Goal: Information Seeking & Learning: Find specific fact

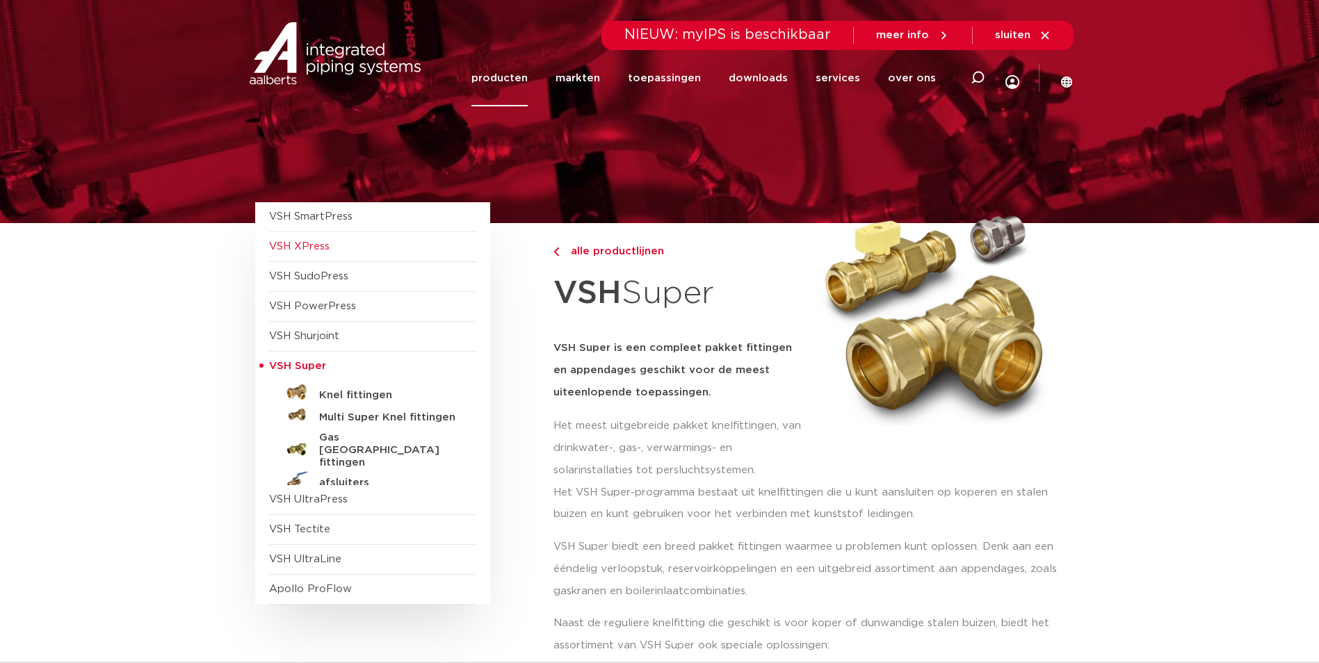
click at [314, 243] on span "VSH XPress" at bounding box center [299, 246] width 61 height 10
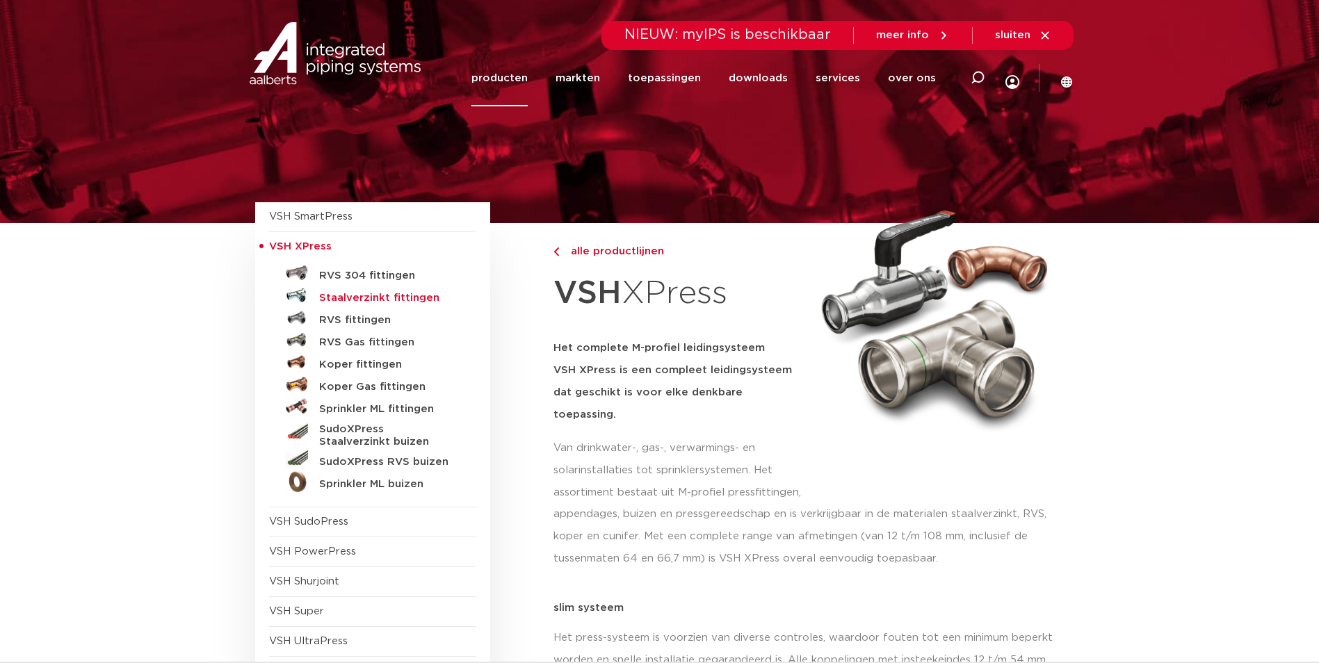
click at [383, 294] on h5 "Staalverzinkt fittingen" at bounding box center [388, 298] width 138 height 13
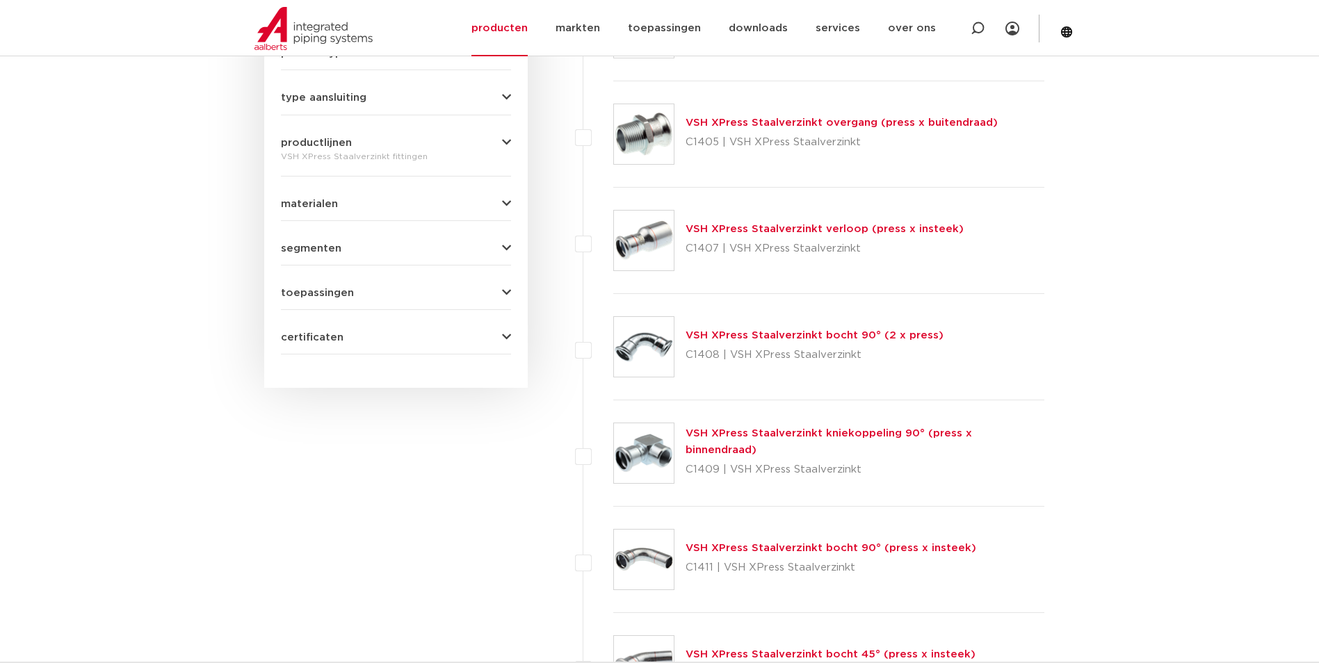
scroll to position [557, 0]
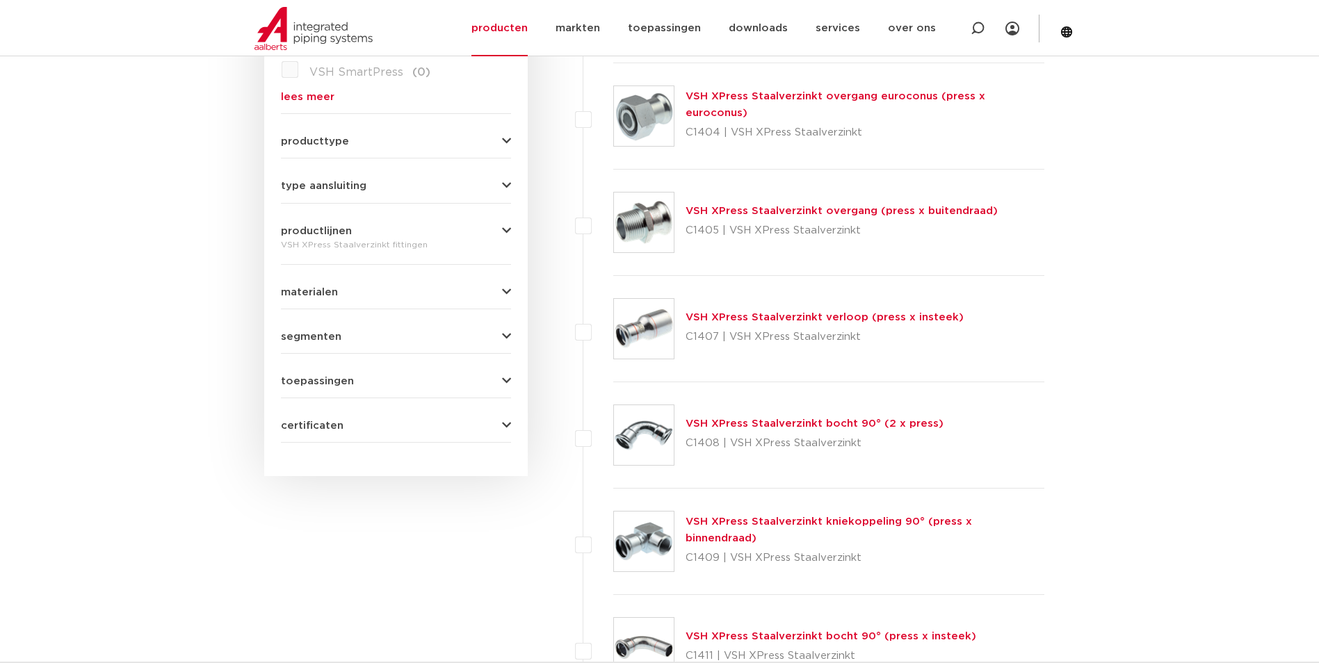
click at [805, 320] on link "VSH XPress Staalverzinkt verloop (press x insteek)" at bounding box center [825, 317] width 278 height 10
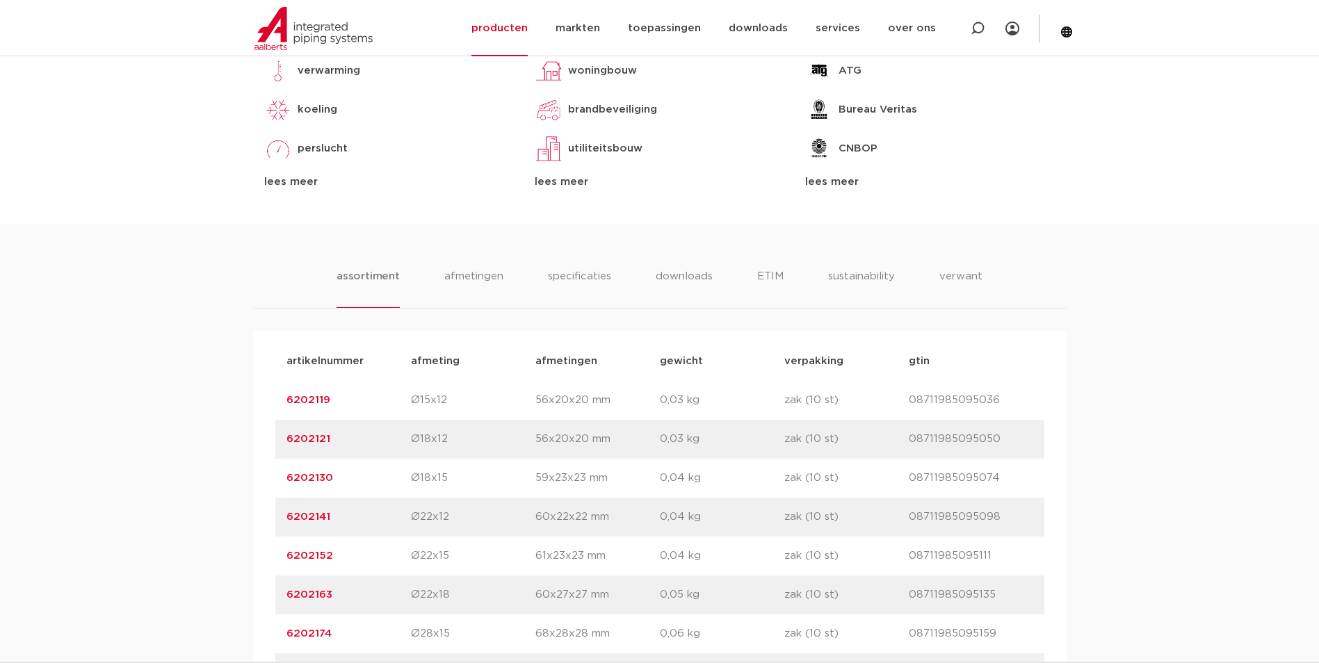
scroll to position [835, 0]
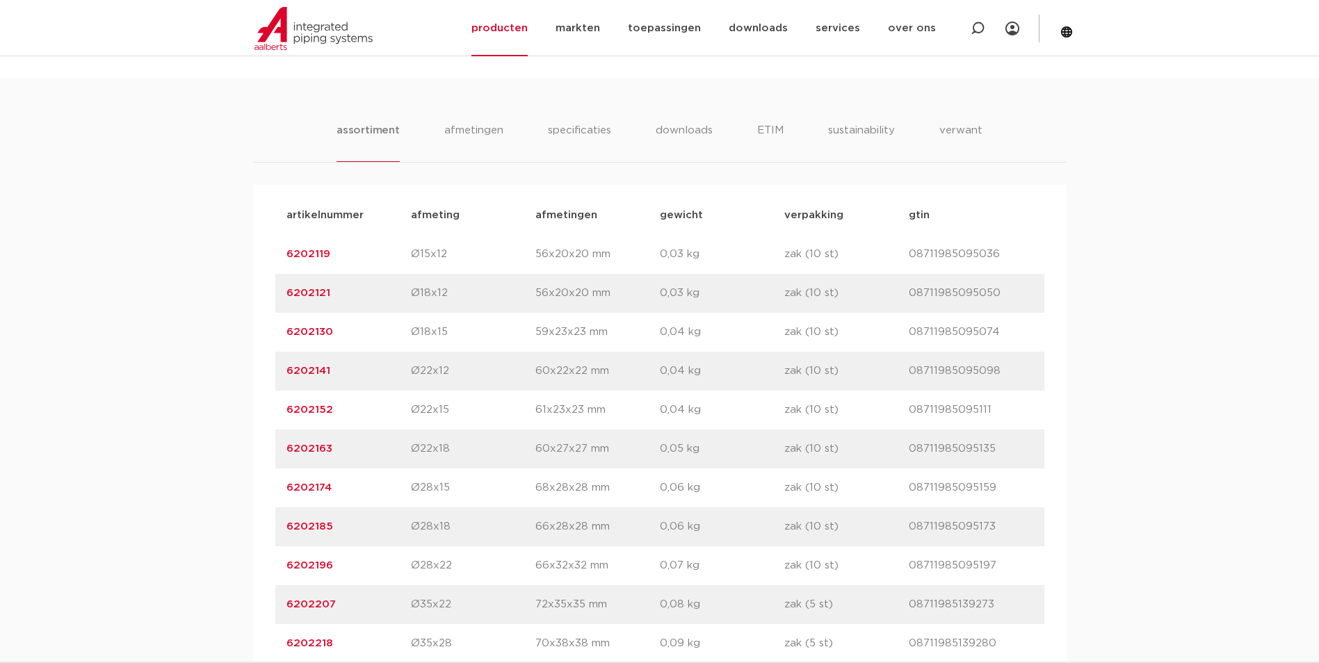
drag, startPoint x: 277, startPoint y: 569, endPoint x: 334, endPoint y: 563, distance: 57.4
click at [334, 563] on div "artikelnummer 6202196 afmeting Ø28x22 afmetingen 66x32x32 mm gewicht 0,07 kg ve…" at bounding box center [659, 566] width 769 height 39
drag, startPoint x: 334, startPoint y: 563, endPoint x: 301, endPoint y: 566, distance: 32.9
copy link "6202196"
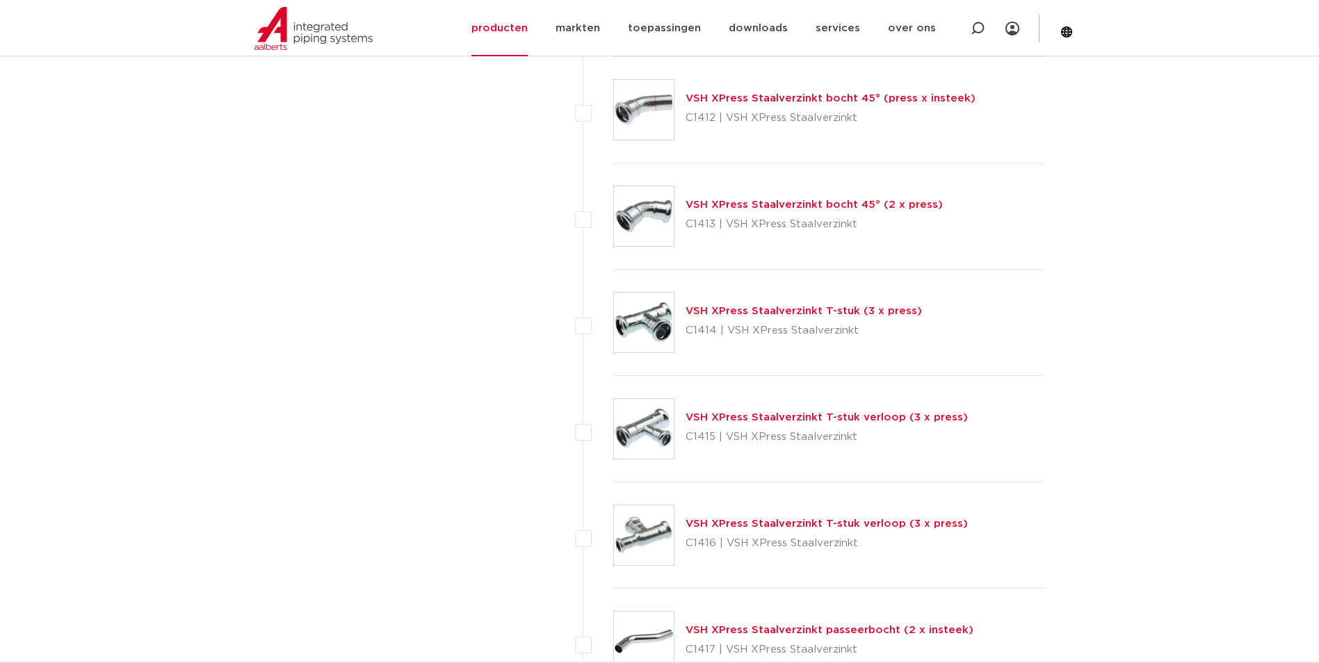
scroll to position [1253, 0]
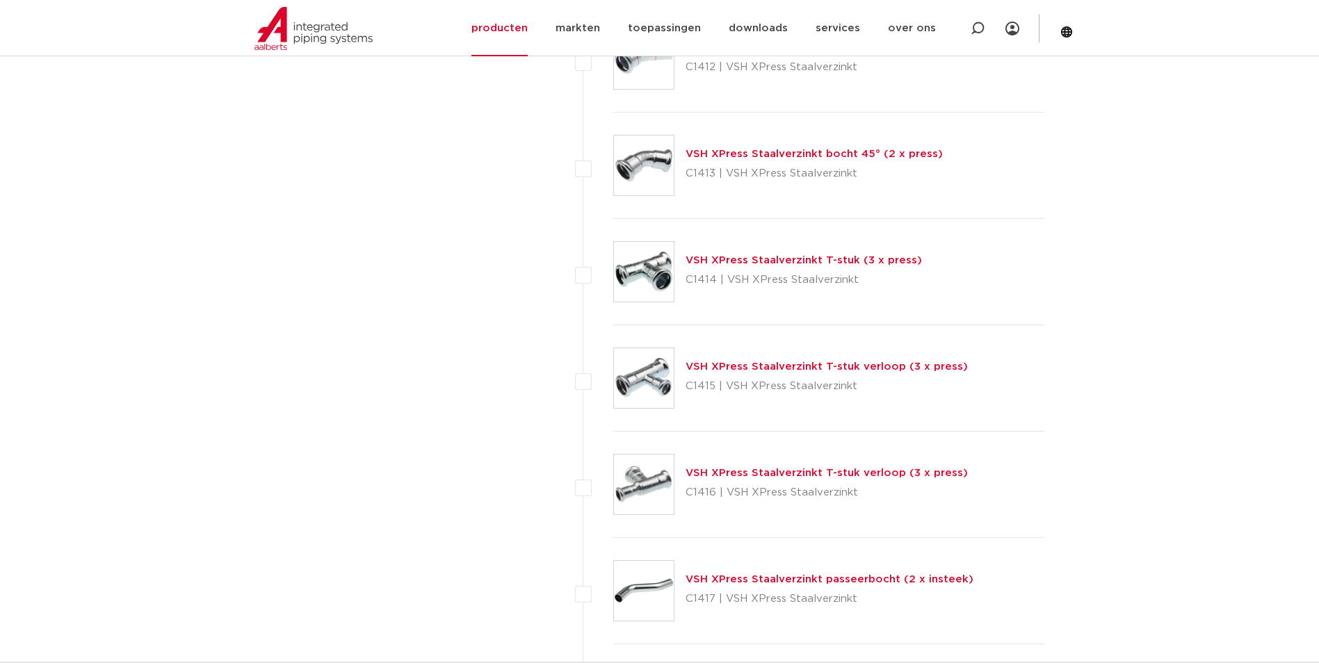
click at [867, 364] on link "VSH XPress Staalverzinkt T-stuk verloop (3 x press)" at bounding box center [827, 367] width 282 height 10
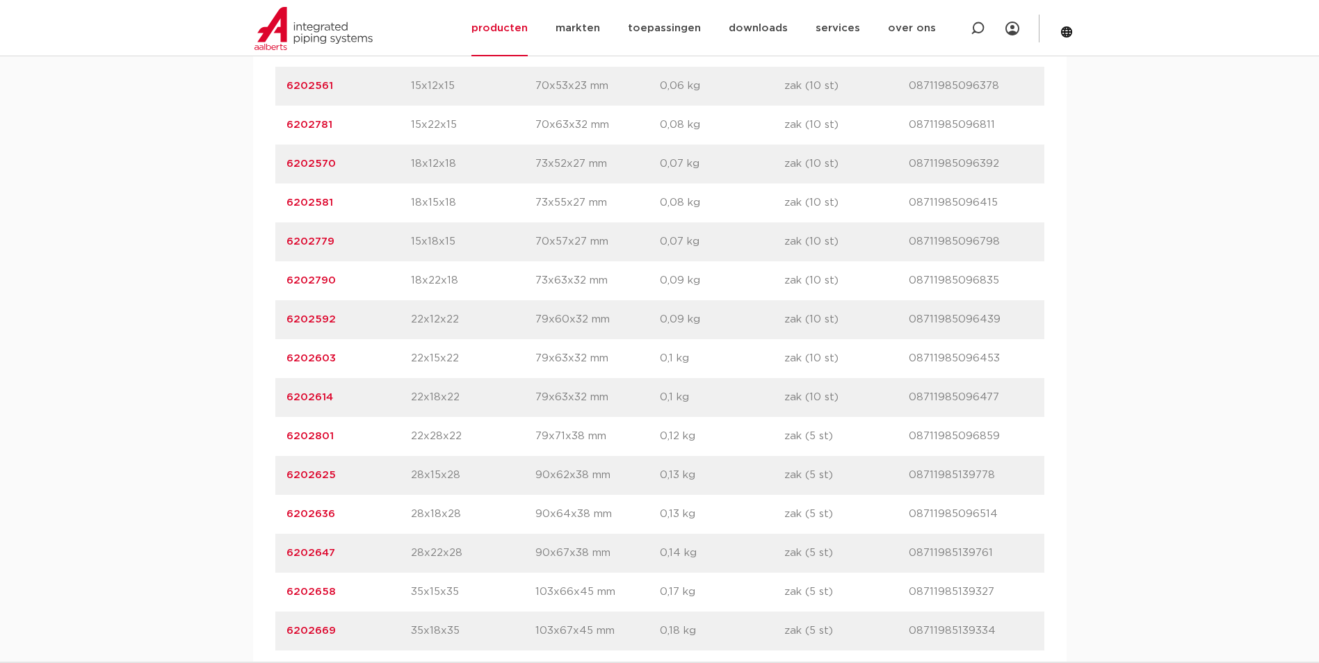
scroll to position [1043, 0]
drag, startPoint x: 343, startPoint y: 475, endPoint x: 273, endPoint y: 476, distance: 70.3
drag, startPoint x: 273, startPoint y: 476, endPoint x: 315, endPoint y: 467, distance: 43.5
copy link "6202625"
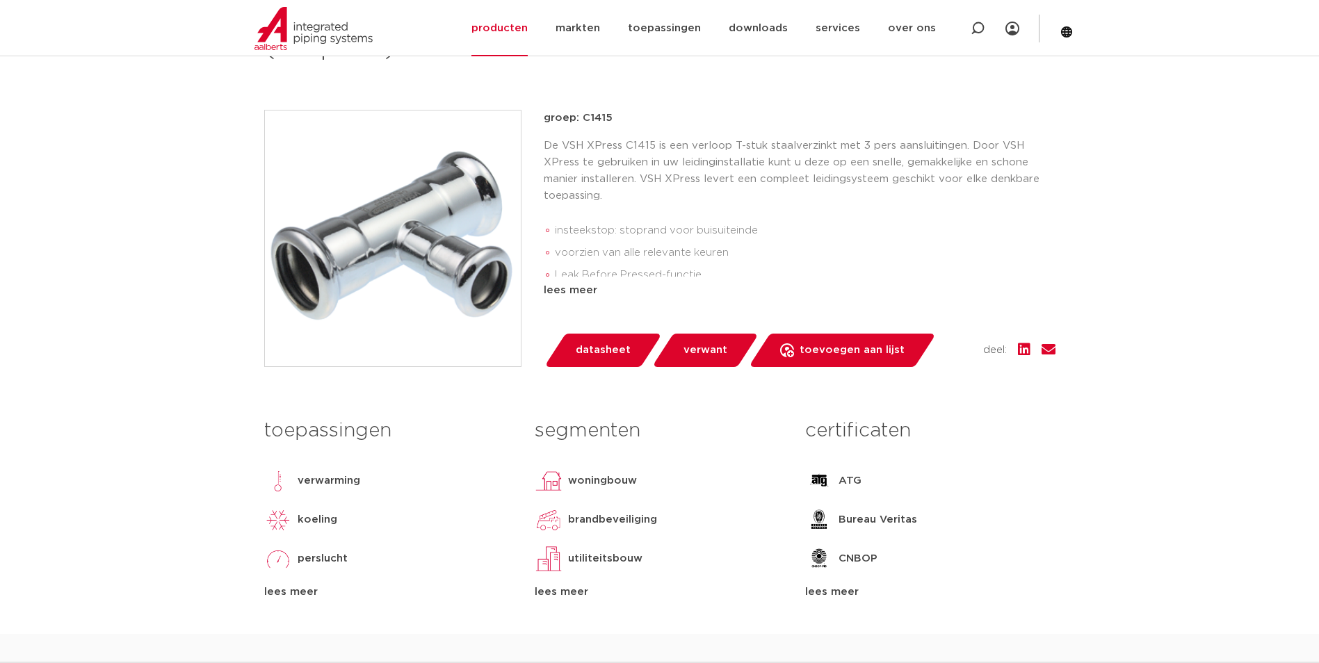
scroll to position [0, 0]
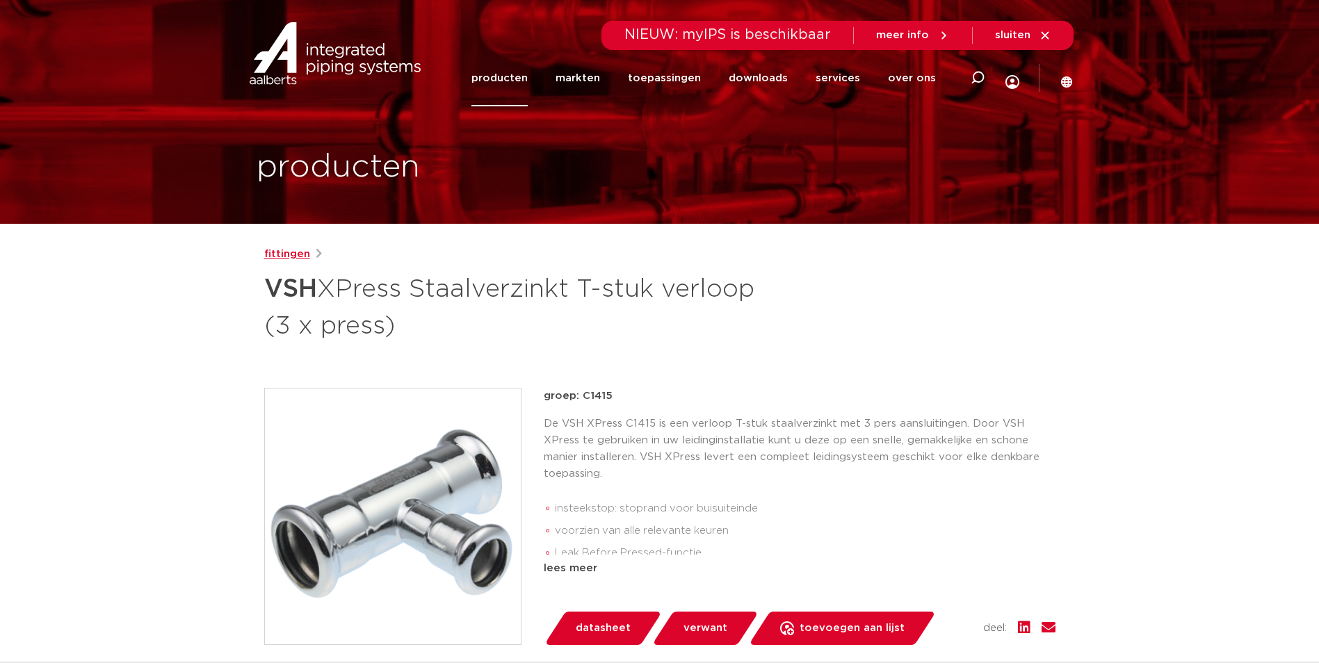
click at [286, 249] on link "fittingen" at bounding box center [287, 254] width 46 height 17
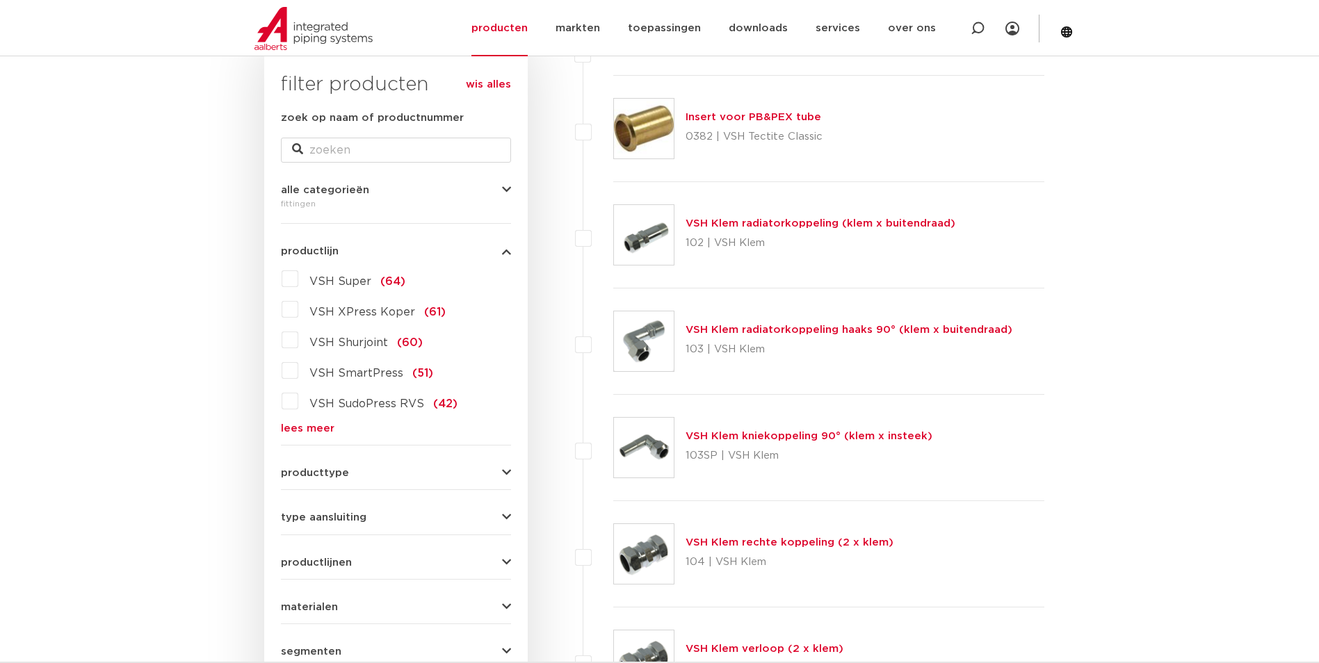
scroll to position [209, 0]
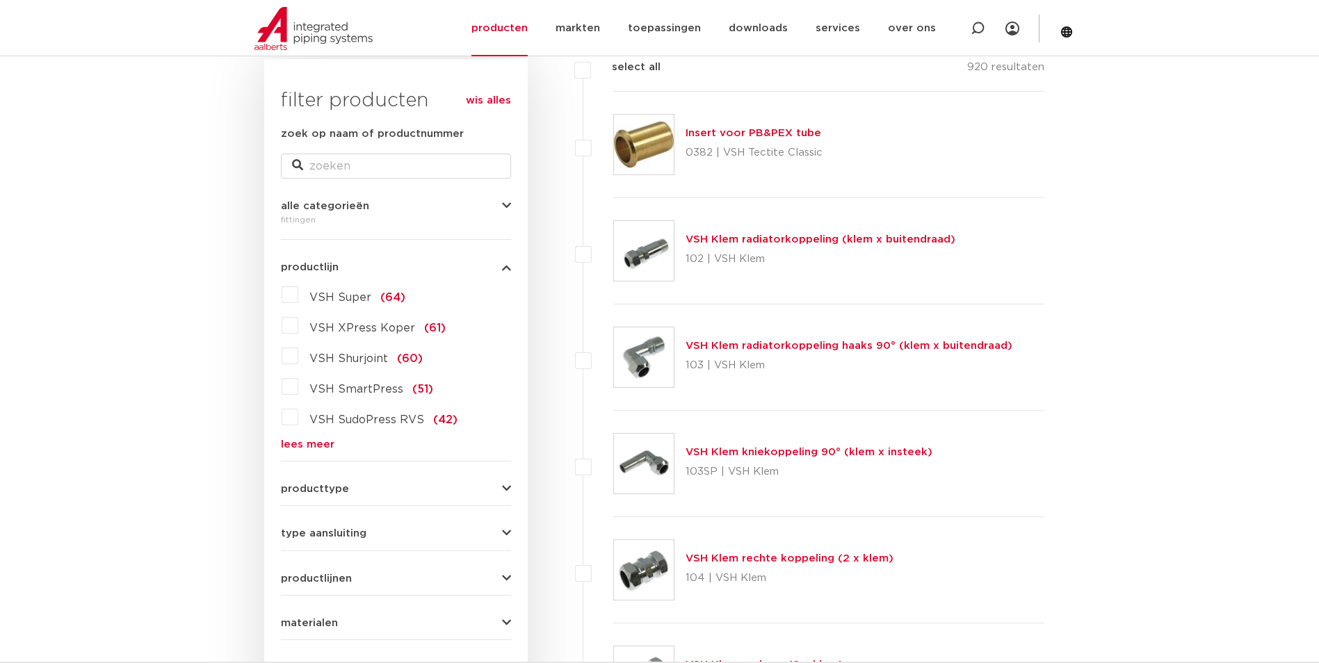
click at [316, 444] on link "lees meer" at bounding box center [396, 445] width 230 height 10
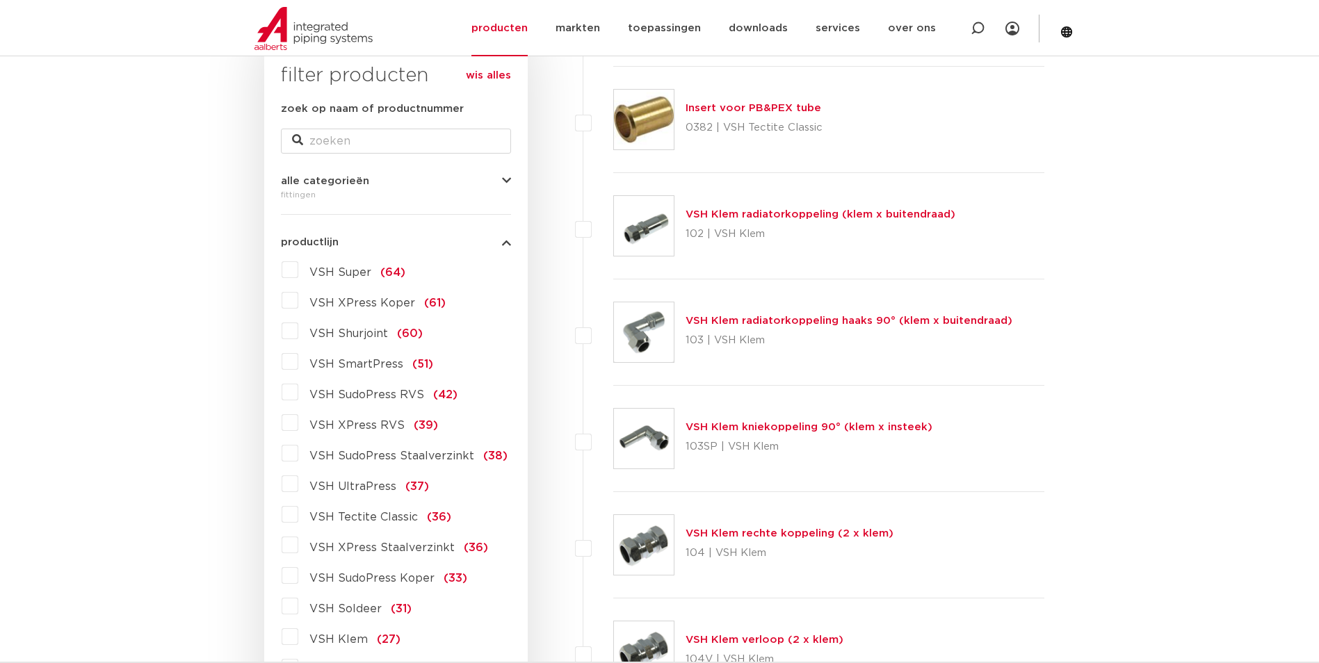
scroll to position [279, 0]
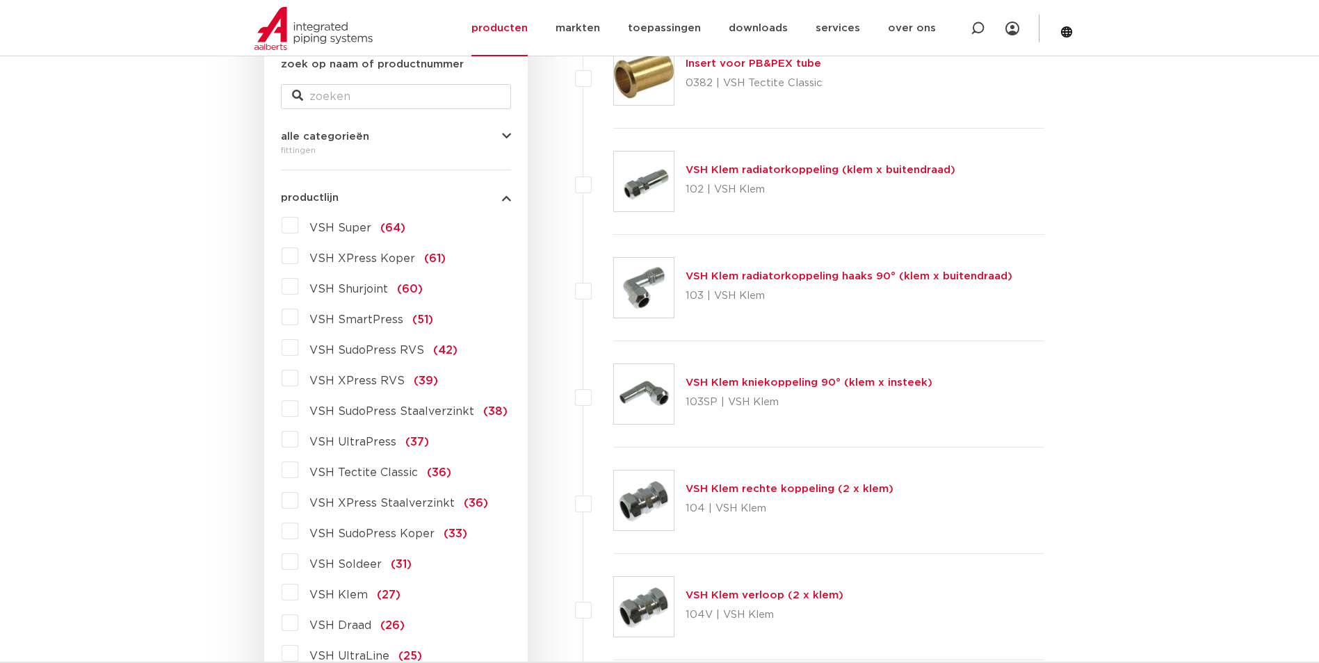
click at [298, 504] on label "VSH XPress Staalverzinkt (36)" at bounding box center [393, 501] width 190 height 22
click at [0, 0] on input "VSH XPress Staalverzinkt (36)" at bounding box center [0, 0] width 0 height 0
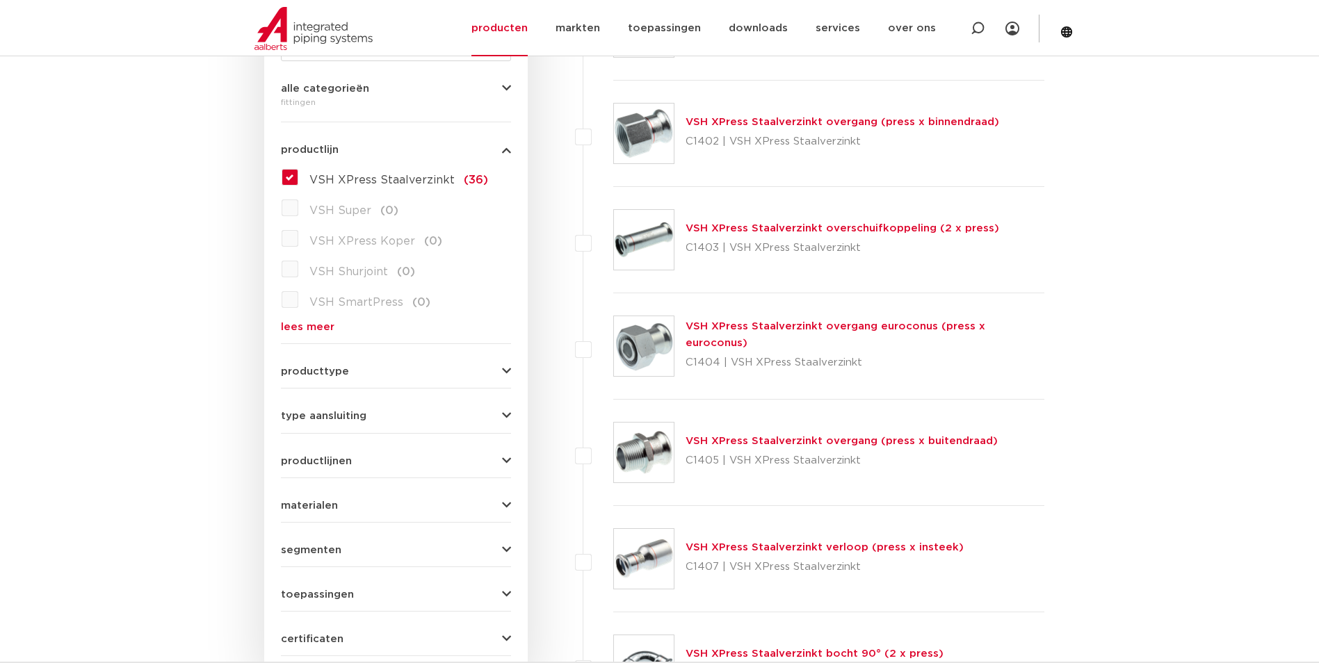
scroll to position [348, 0]
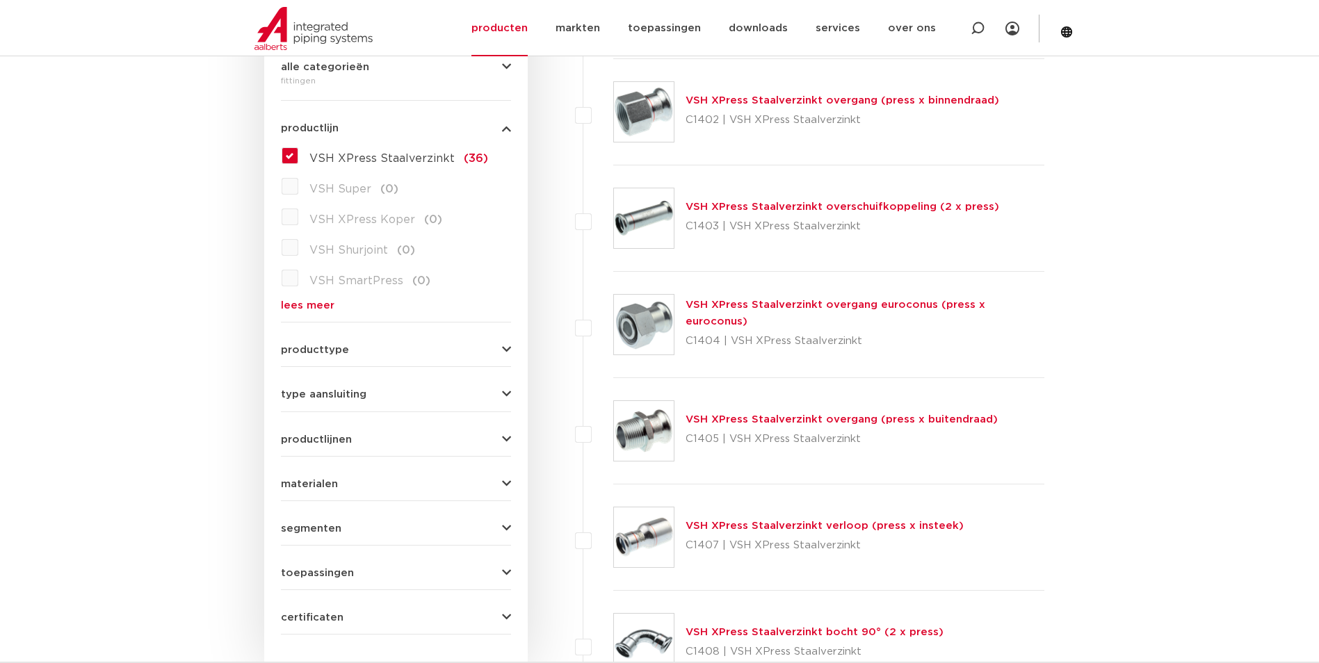
click at [894, 524] on link "VSH XPress Staalverzinkt verloop (press x insteek)" at bounding box center [825, 526] width 278 height 10
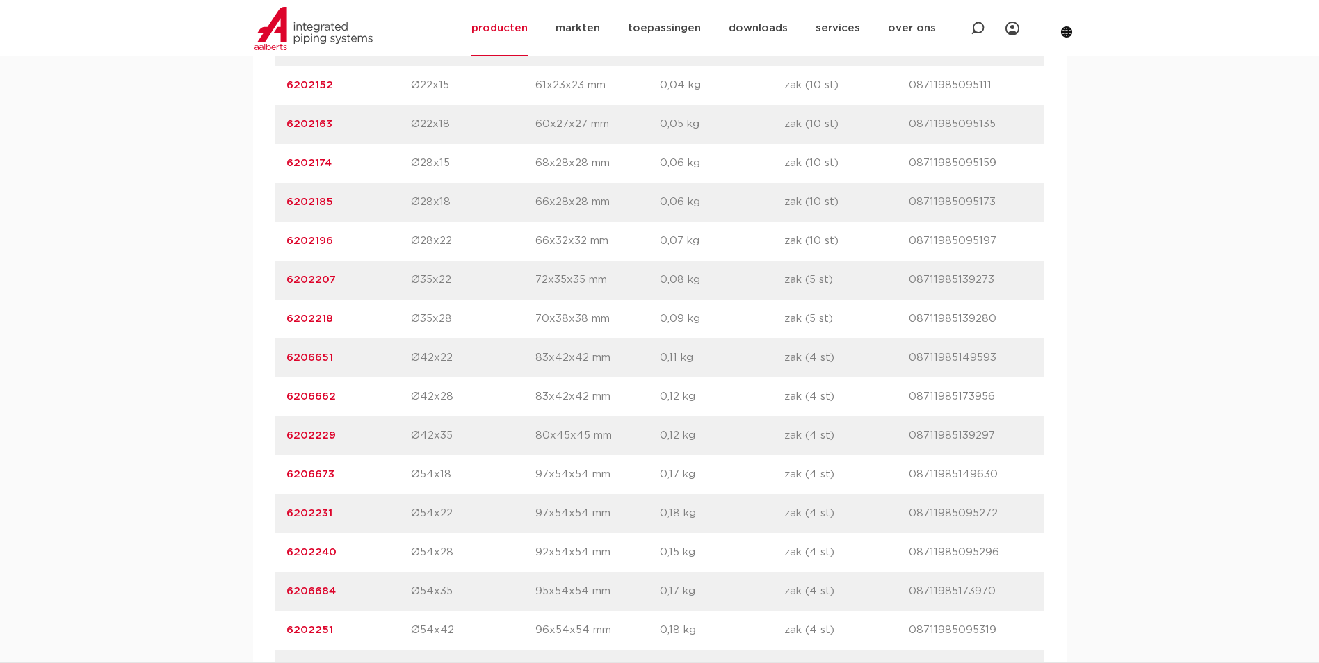
scroll to position [1182, 0]
